Goal: Information Seeking & Learning: Stay updated

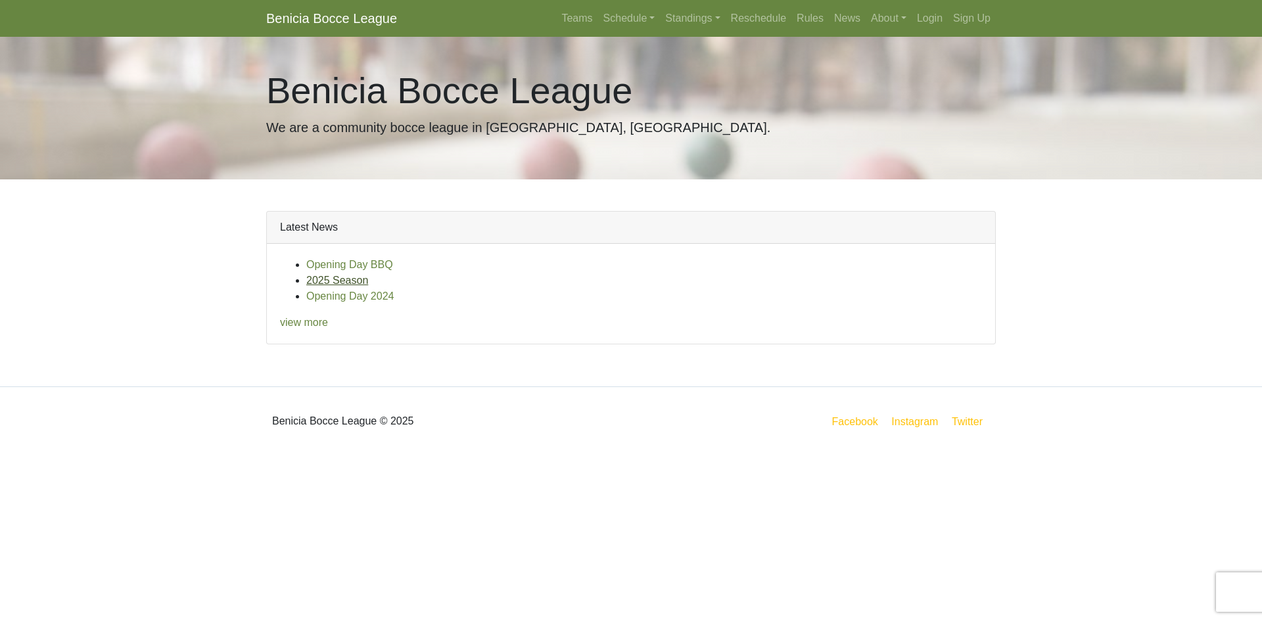
click at [333, 275] on link "2025 Season" at bounding box center [337, 280] width 62 height 11
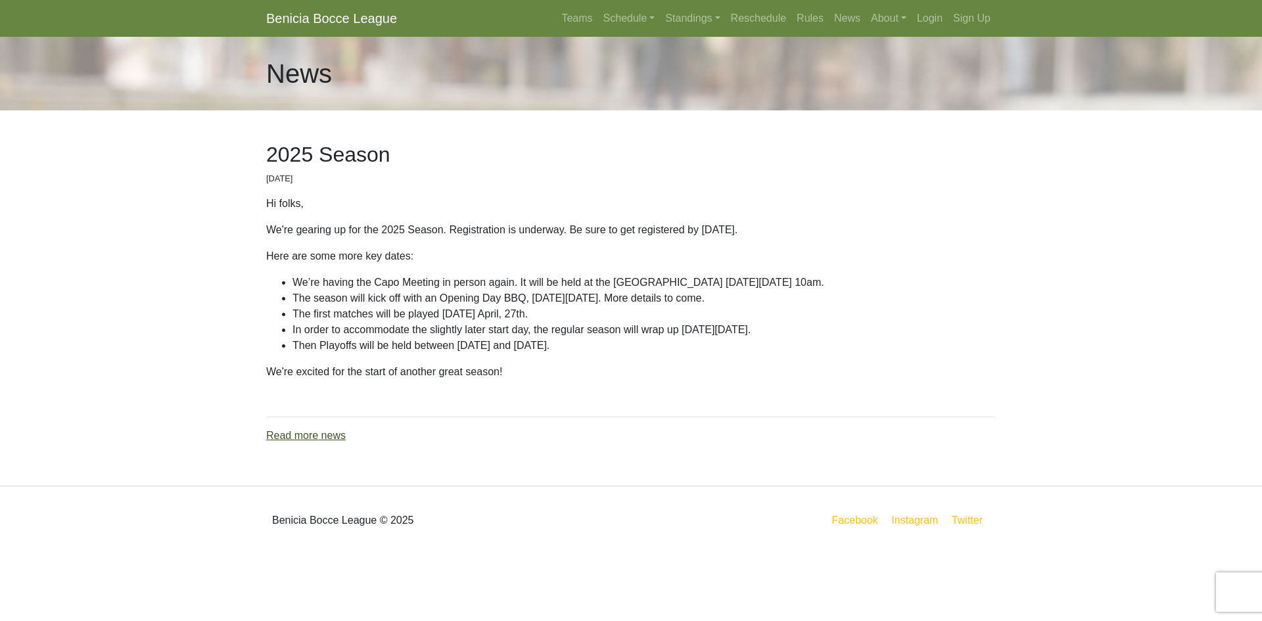
click at [301, 436] on link "Read more news" at bounding box center [306, 435] width 80 height 11
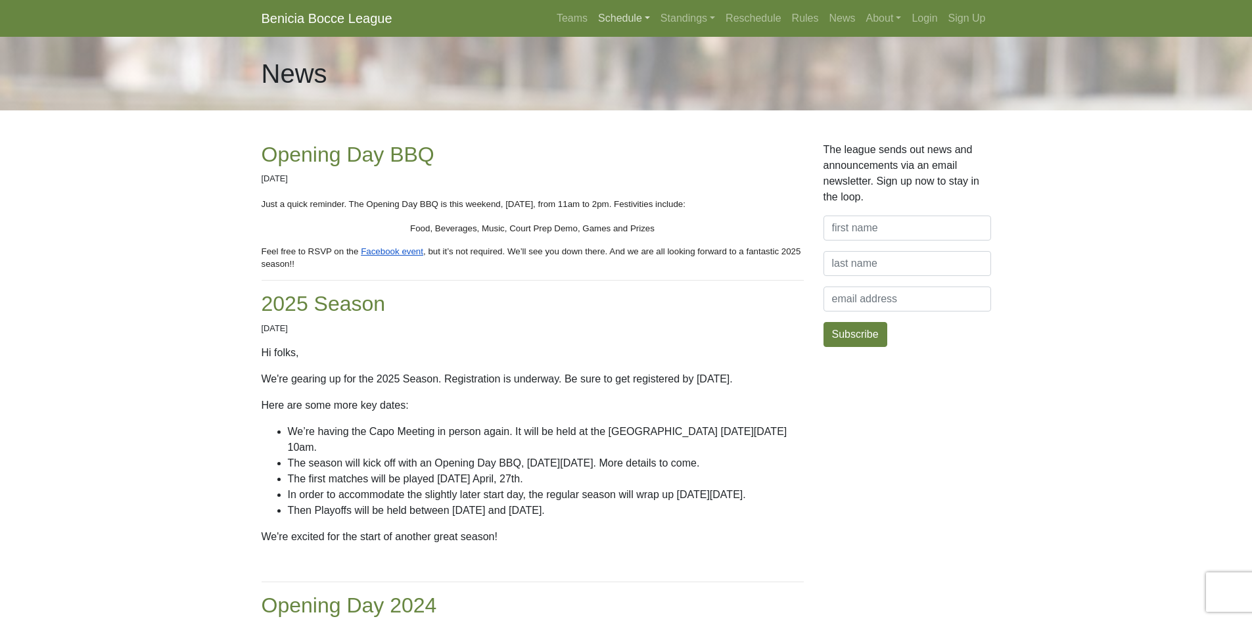
click at [646, 17] on link "Schedule" at bounding box center [624, 18] width 62 height 26
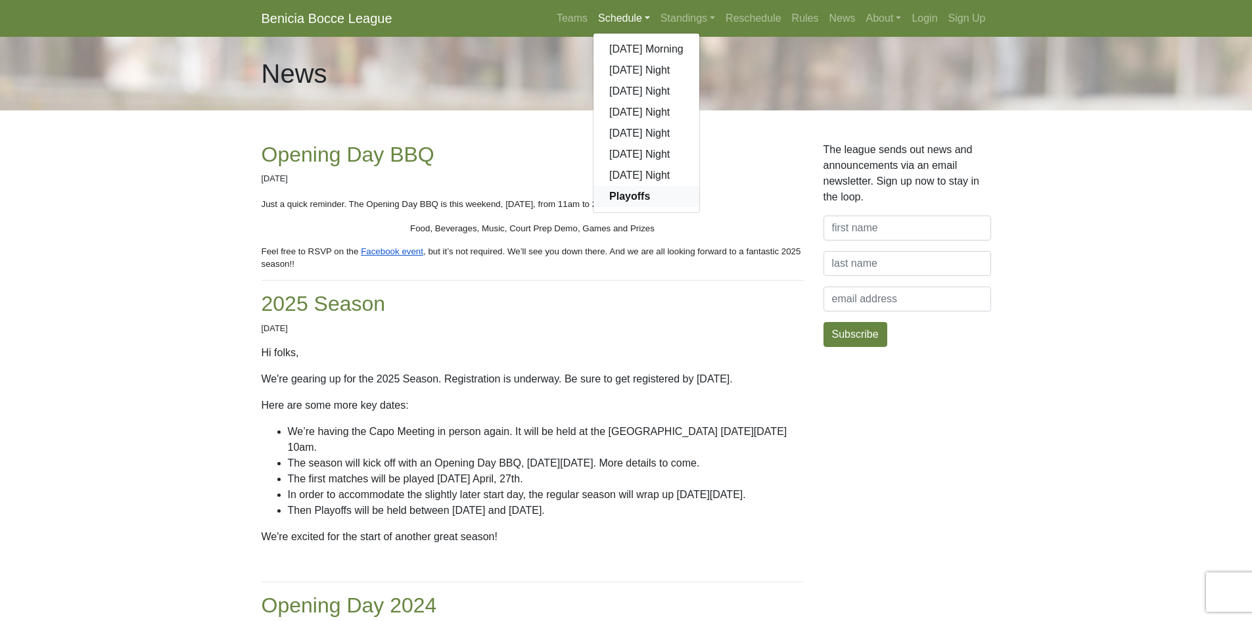
click at [636, 200] on strong "Playoffs" at bounding box center [629, 196] width 41 height 11
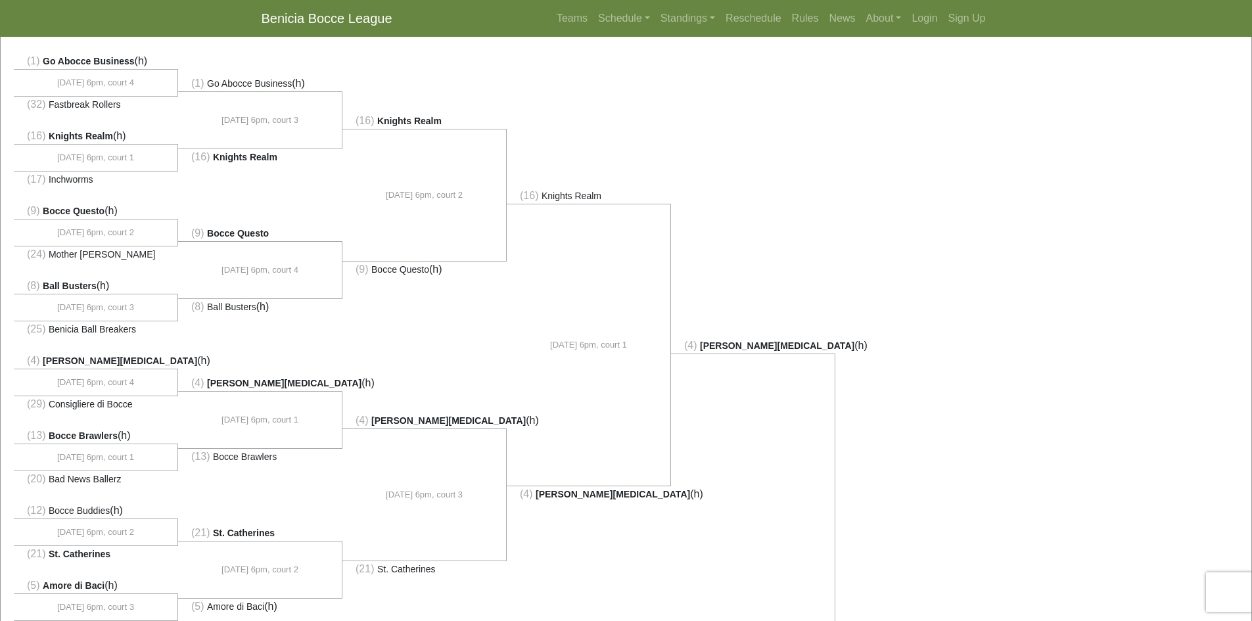
scroll to position [90, 0]
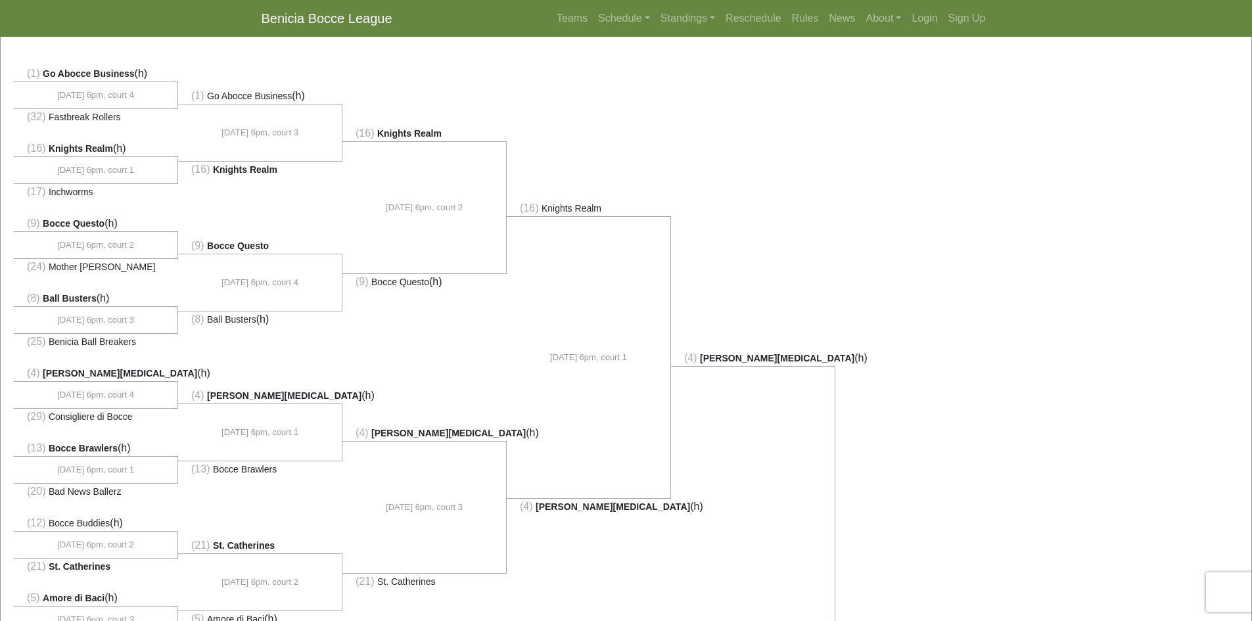
drag, startPoint x: 1035, startPoint y: 513, endPoint x: 945, endPoint y: 489, distance: 93.1
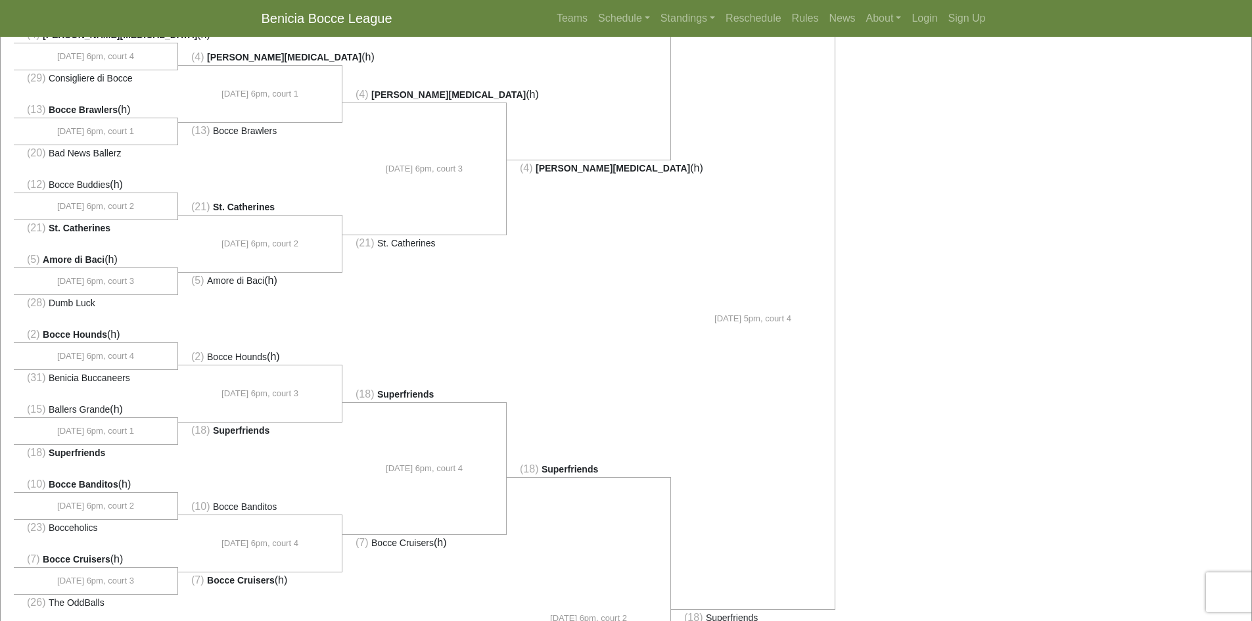
scroll to position [419, 0]
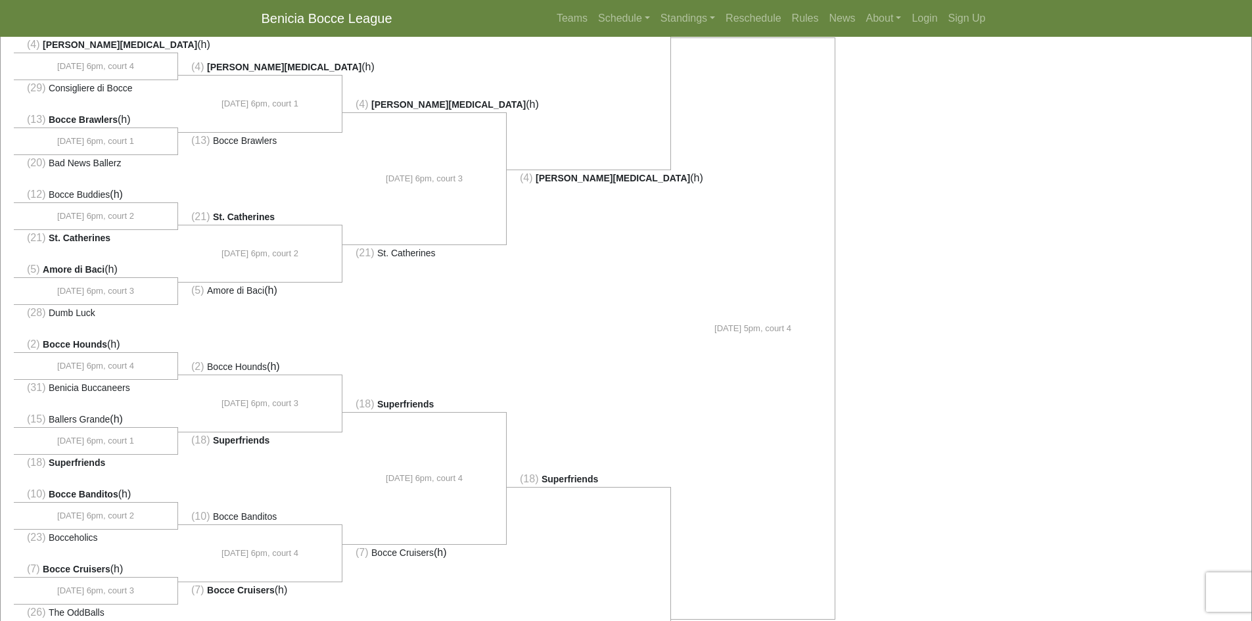
click at [769, 322] on span "9/20, 5pm, court 4" at bounding box center [753, 328] width 77 height 13
click at [761, 329] on span "9/20, 5pm, court 4" at bounding box center [753, 328] width 77 height 13
click at [937, 335] on div "(1) Go Abocce Business (h)" at bounding box center [626, 334] width 1251 height 1252
click at [847, 17] on link "News" at bounding box center [842, 18] width 37 height 26
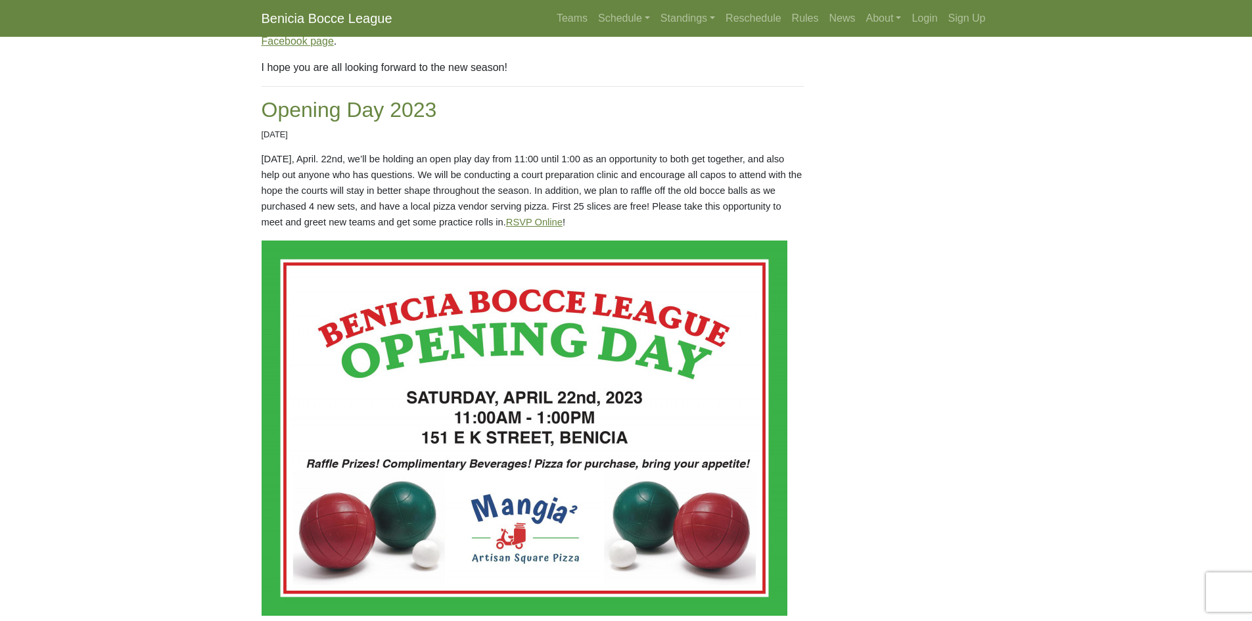
scroll to position [993, 0]
